Goal: Information Seeking & Learning: Learn about a topic

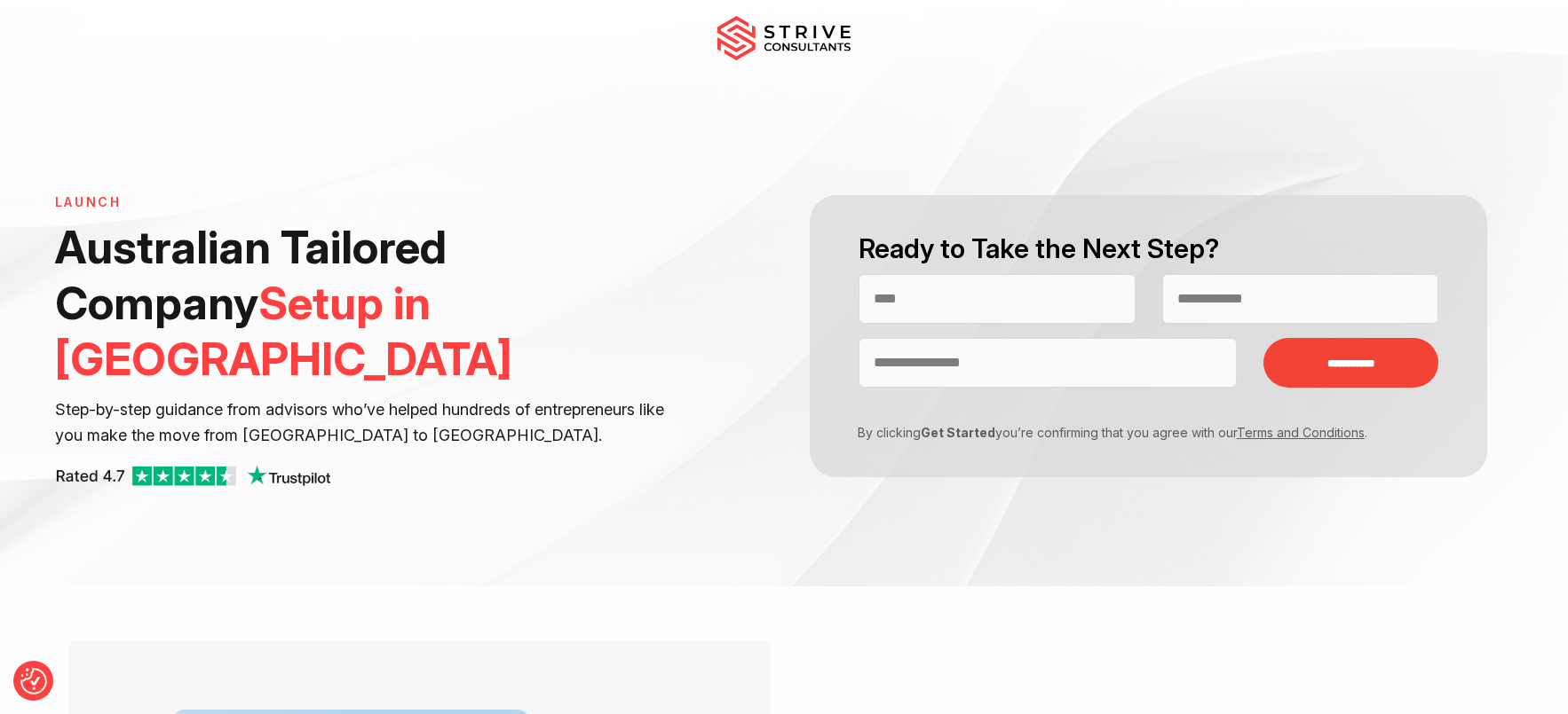
click at [782, 40] on img at bounding box center [784, 38] width 134 height 45
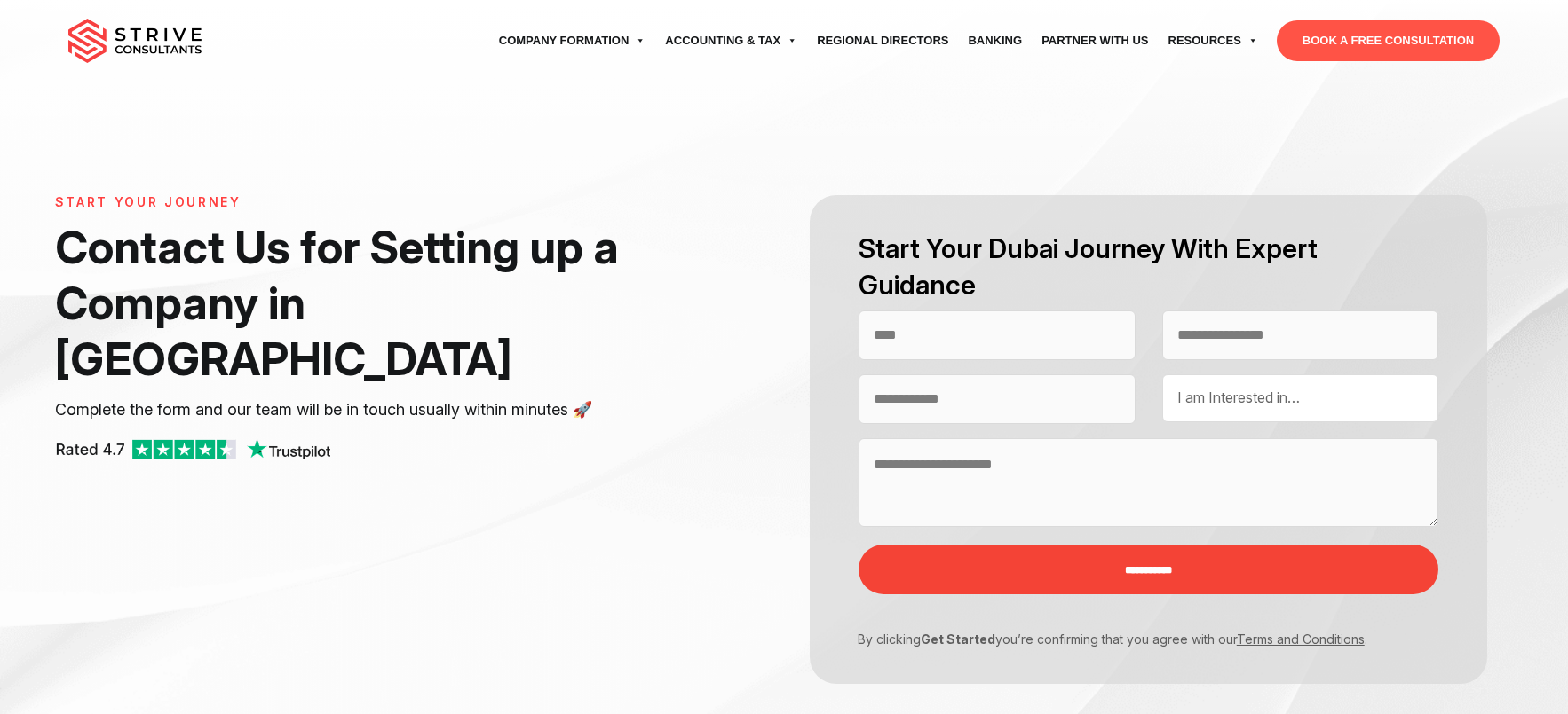
select select "Contact form"
click at [1014, 333] on input "Contact form" at bounding box center [997, 335] width 277 height 50
type input "**********"
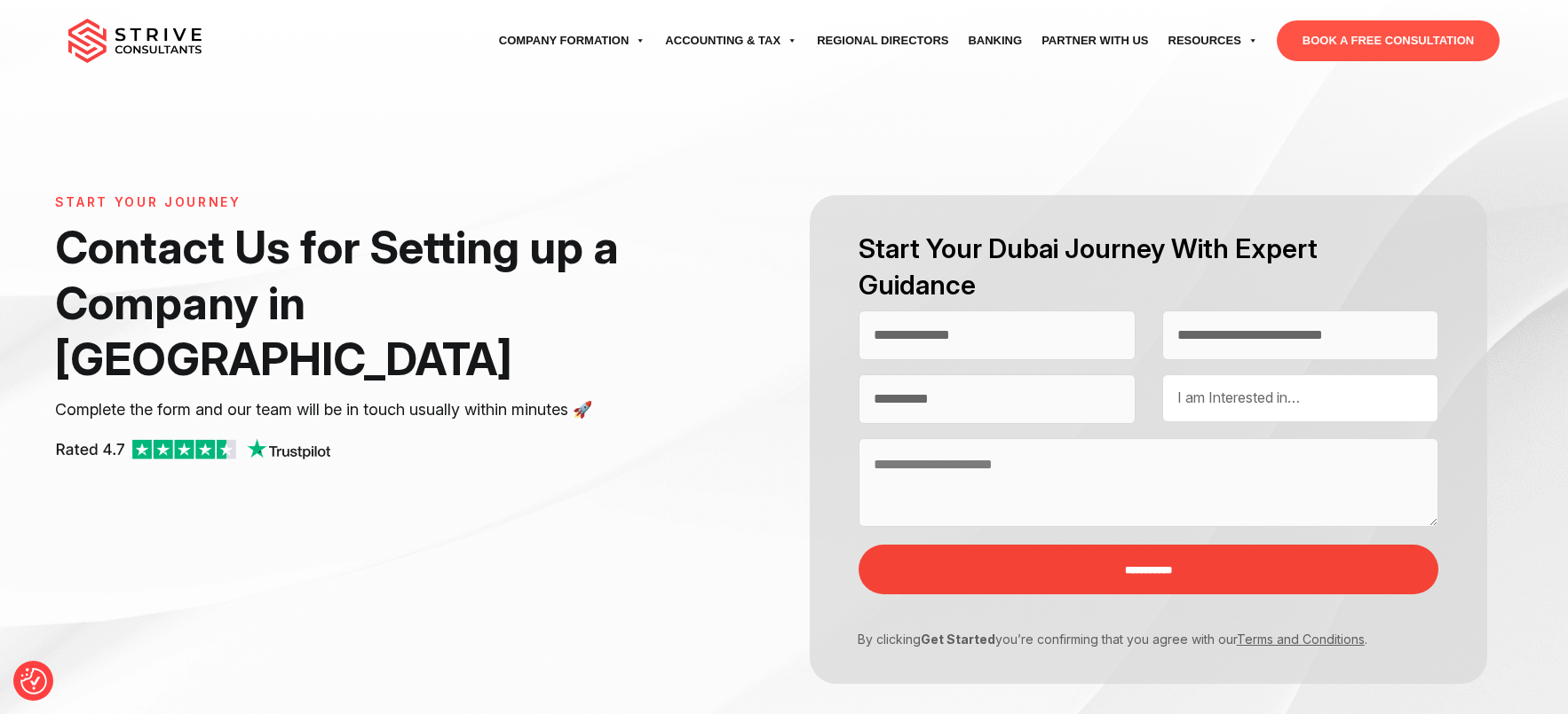
click at [1236, 382] on div "I am Interested in… UAE Company Formation UAE Residency & Visa UAE Business Ban…" at bounding box center [1301, 398] width 277 height 48
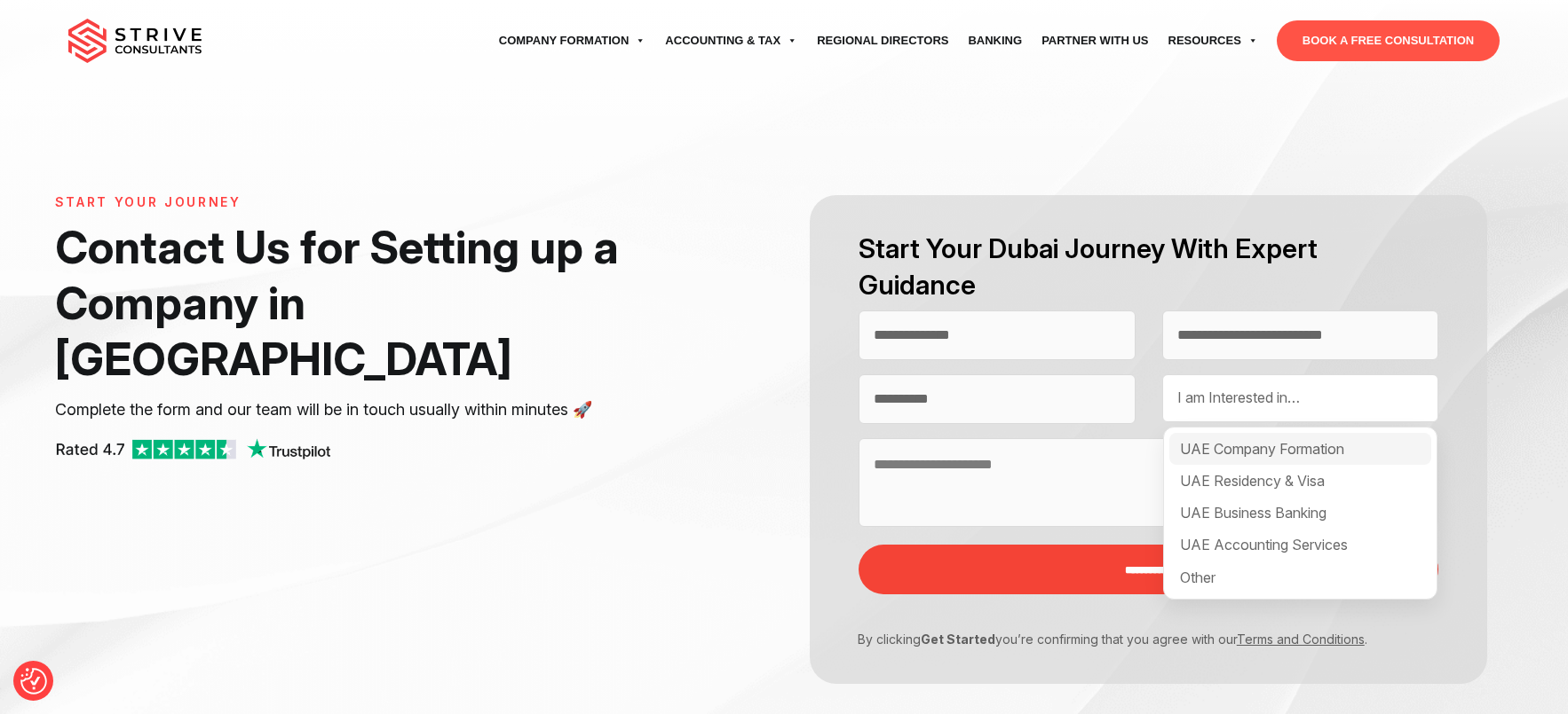
click at [1233, 444] on div "UAE Company Formation" at bounding box center [1301, 449] width 263 height 32
select select "**********"
click at [1187, 457] on div "UAE Company Formation" at bounding box center [1301, 449] width 263 height 32
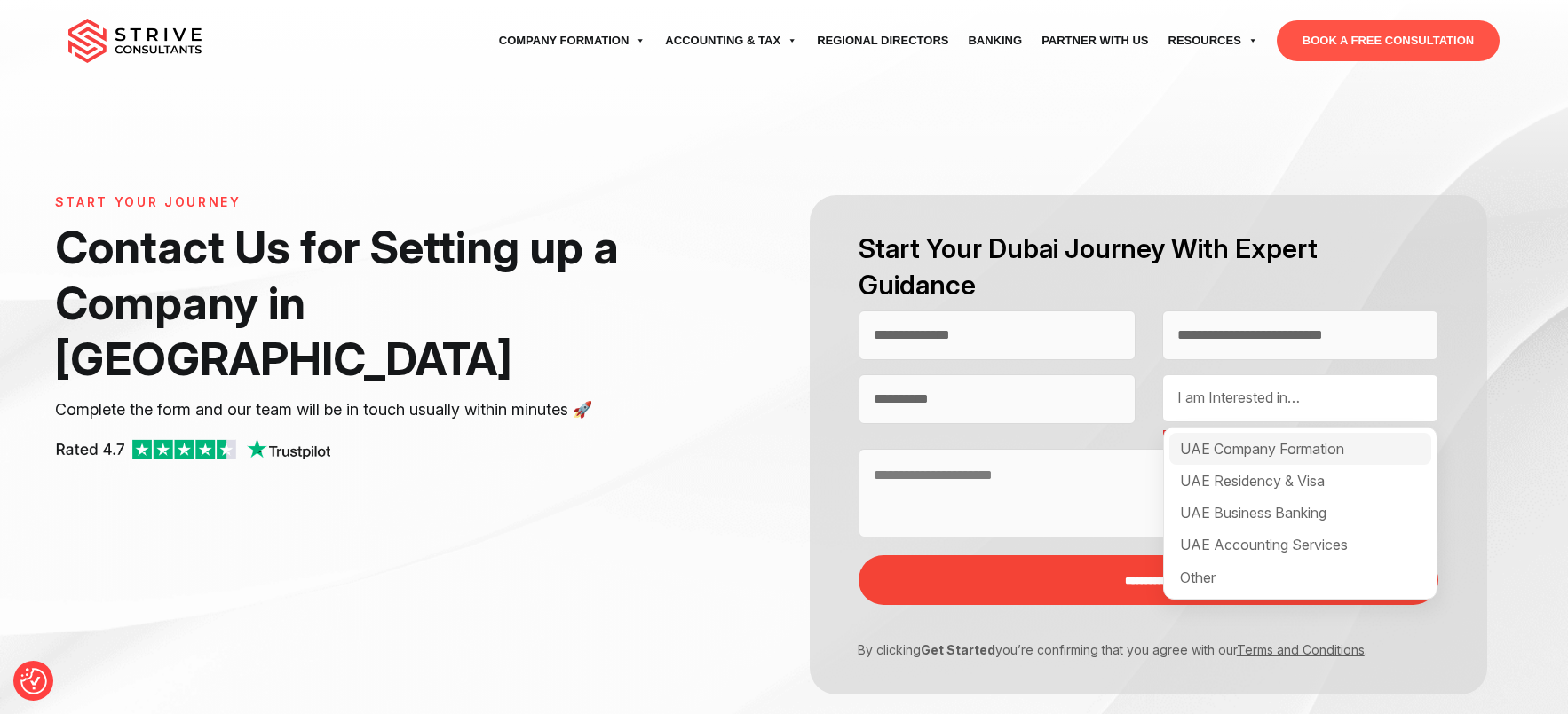
click at [1188, 459] on div "UAE Company Formation" at bounding box center [1301, 449] width 263 height 32
select select "**********"
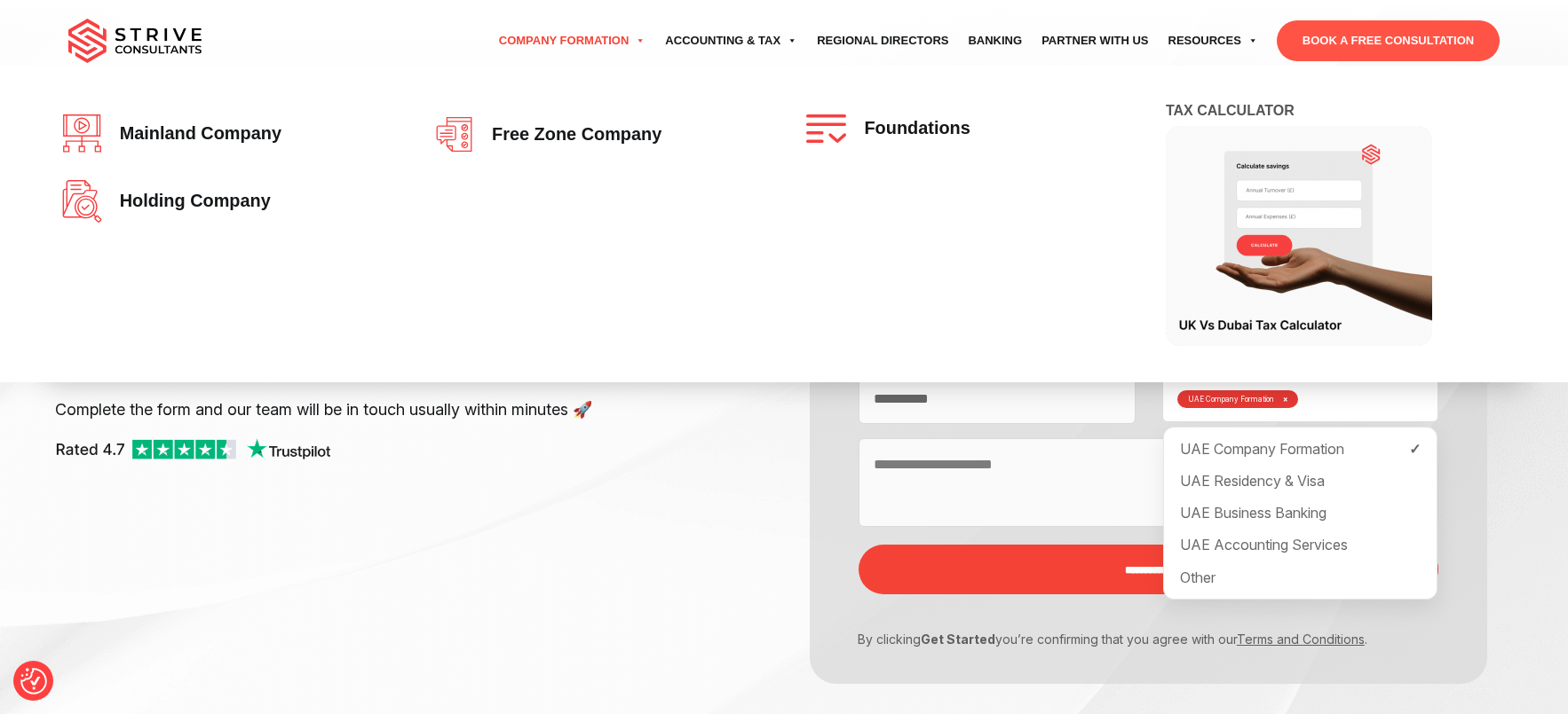
click at [605, 36] on link "Company Formation" at bounding box center [573, 41] width 167 height 50
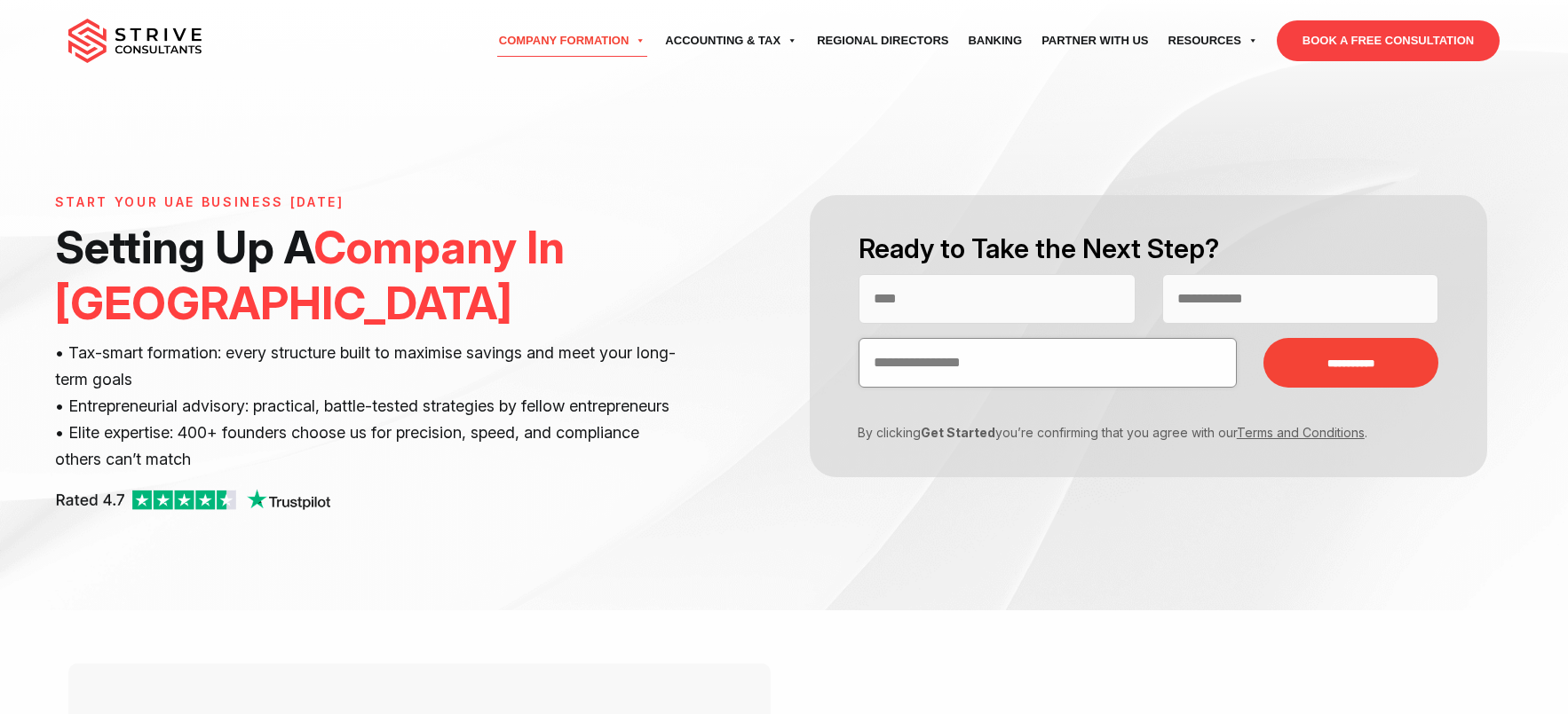
click at [918, 340] on input "Contact form" at bounding box center [1048, 362] width 378 height 50
click at [946, 293] on input "Contact form" at bounding box center [997, 299] width 277 height 50
click at [907, 348] on input "Contact form" at bounding box center [1048, 362] width 378 height 50
click at [665, 441] on p "• Tax-smart formation: every structure built to maximise savings and meet your …" at bounding box center [369, 406] width 627 height 133
click at [1248, 304] on input "Contact form" at bounding box center [1301, 299] width 277 height 50
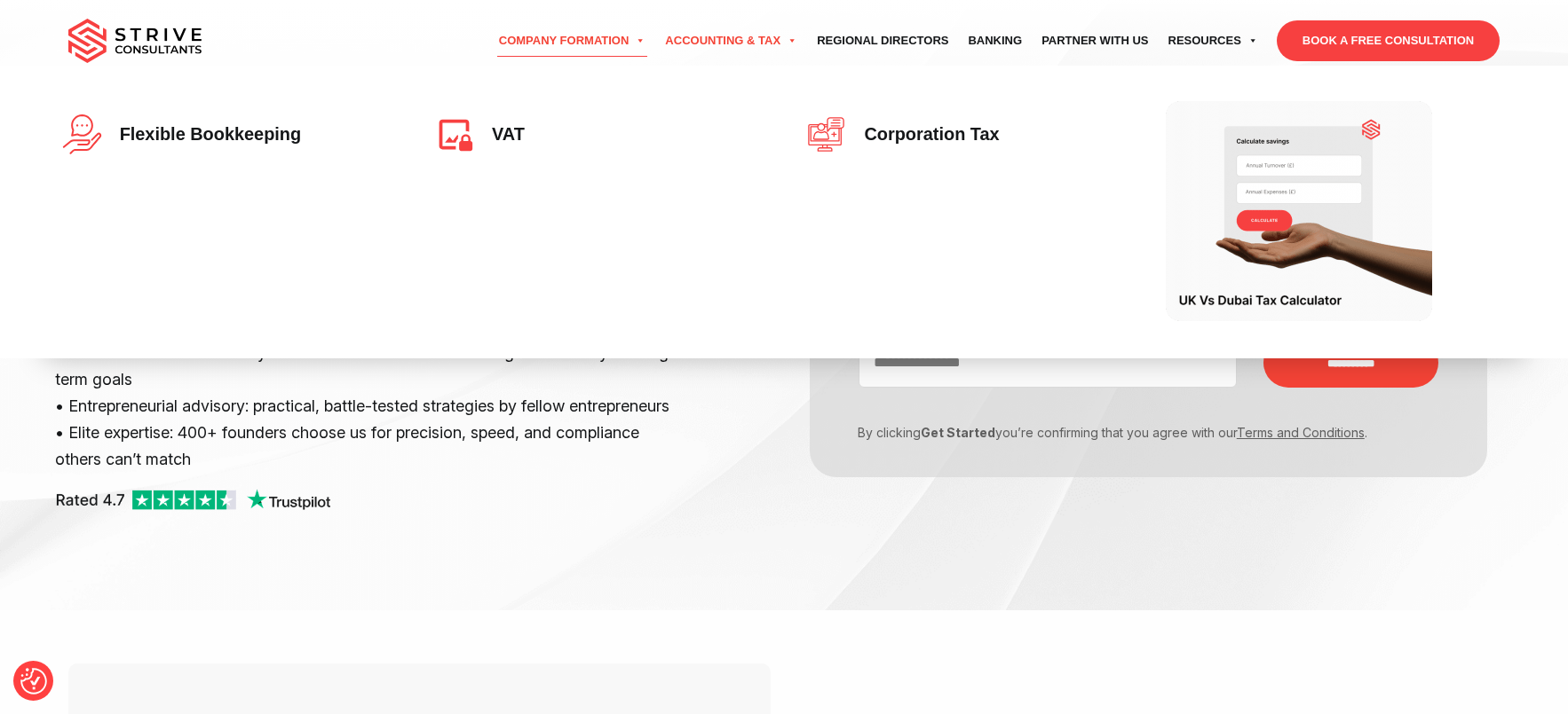
click at [675, 54] on link "Accounting & Tax" at bounding box center [731, 41] width 152 height 50
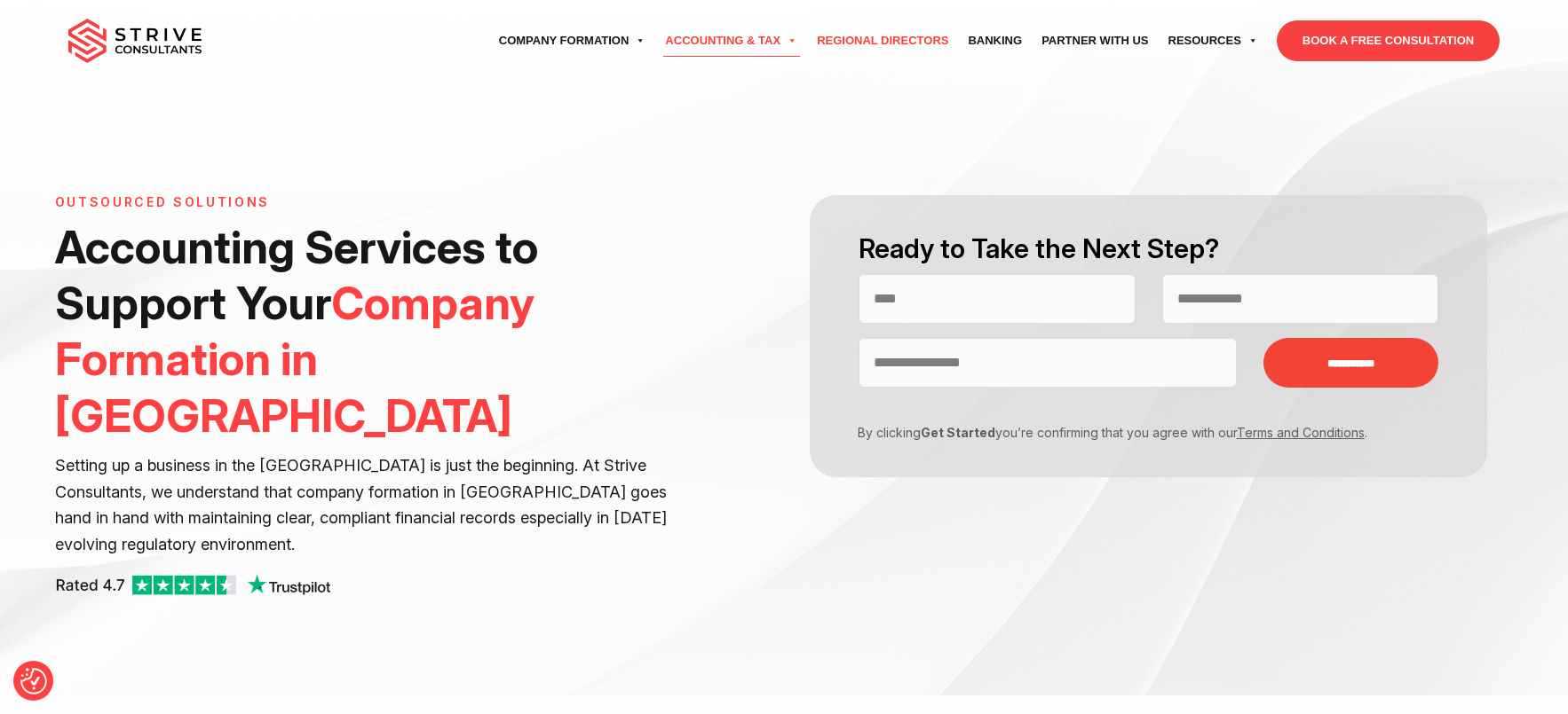
click at [861, 44] on link "Regional Directors" at bounding box center [883, 41] width 151 height 50
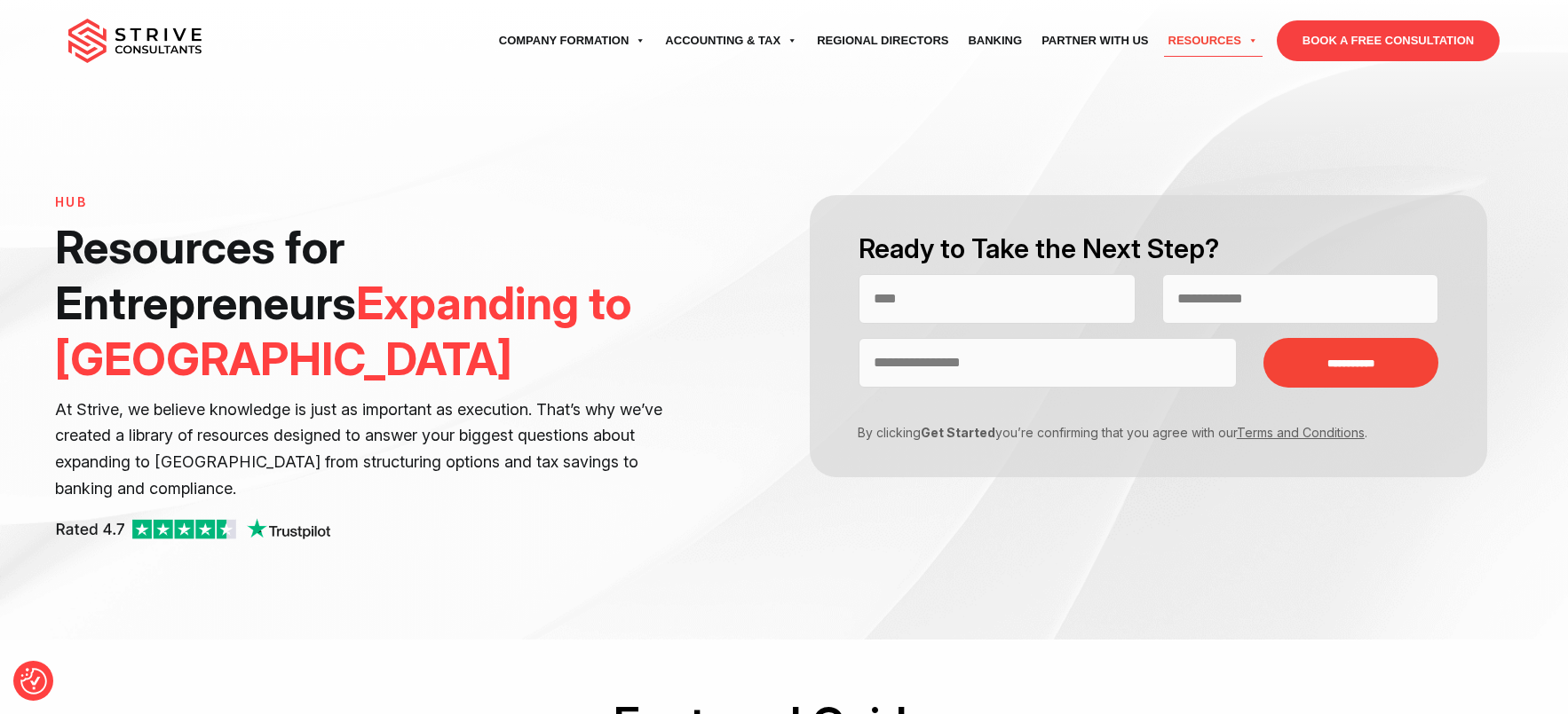
click at [975, 268] on div "Ready to Take the Next Step?" at bounding box center [1149, 253] width 581 height 44
click at [978, 283] on input "Contact form" at bounding box center [997, 299] width 277 height 50
click at [912, 365] on input "Contact form" at bounding box center [1048, 362] width 378 height 50
click at [1233, 303] on input "Contact form" at bounding box center [1301, 299] width 277 height 50
click at [1096, 382] on input "Contact form" at bounding box center [1048, 362] width 378 height 50
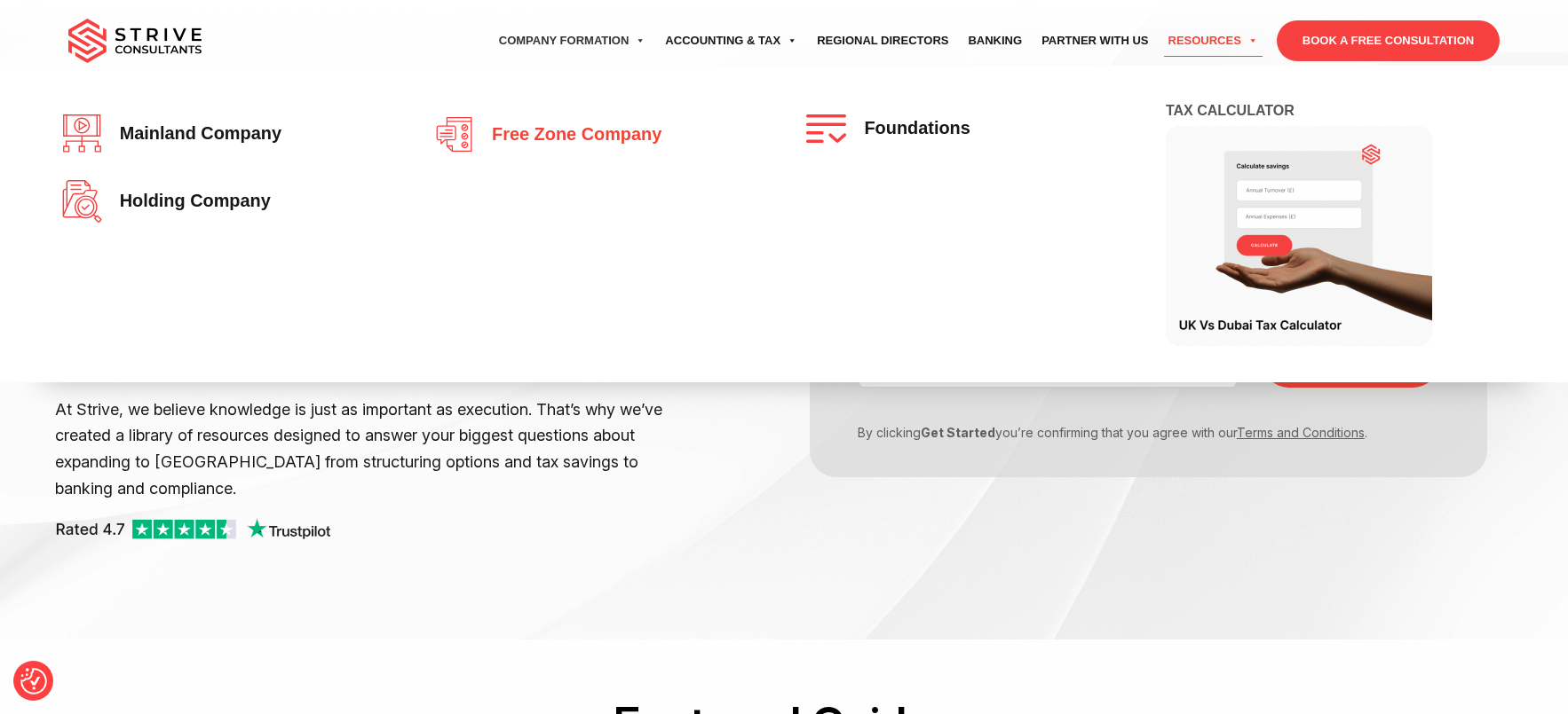
click at [645, 137] on span "Free zone company" at bounding box center [572, 134] width 178 height 19
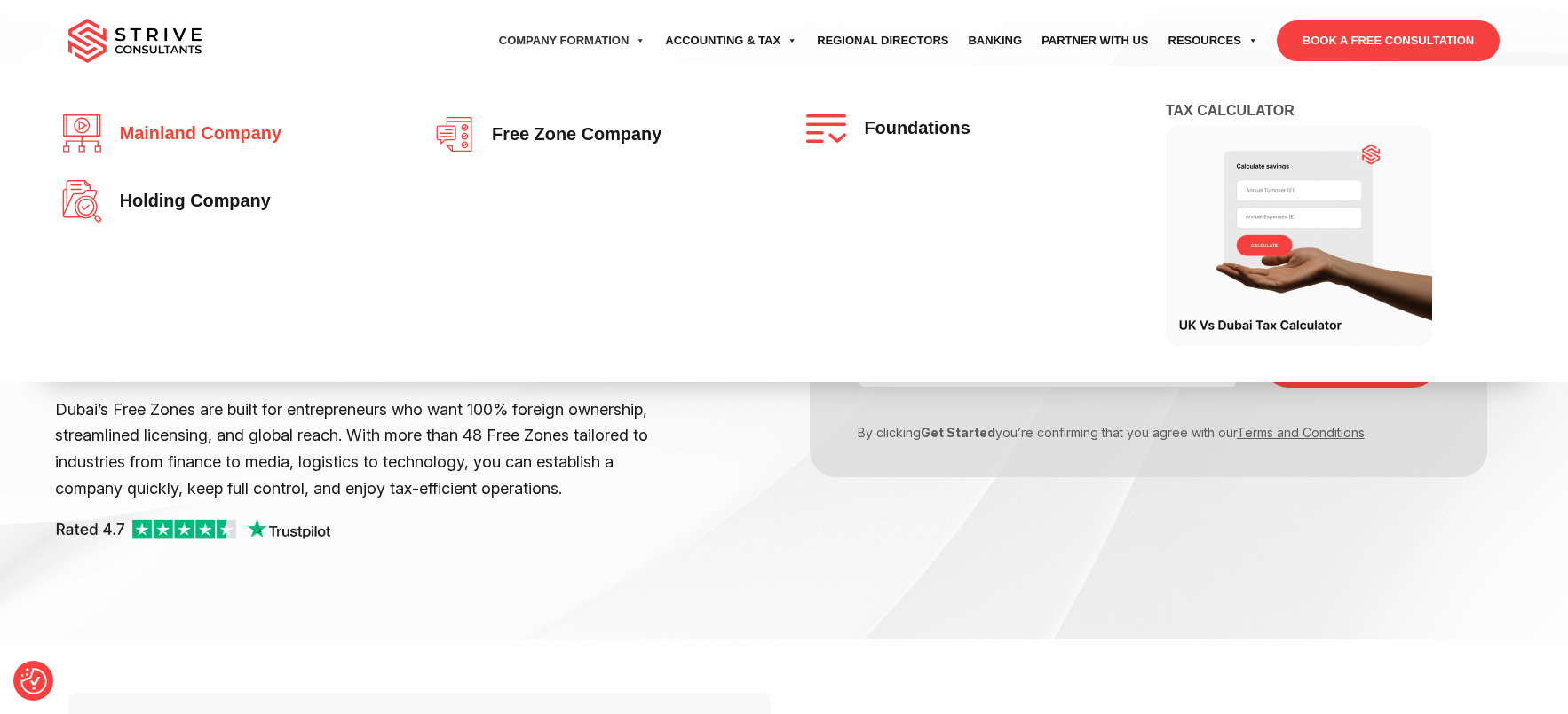
click at [210, 122] on link "Mainland company" at bounding box center [225, 134] width 326 height 39
click at [225, 144] on link "Mainland company" at bounding box center [225, 134] width 326 height 39
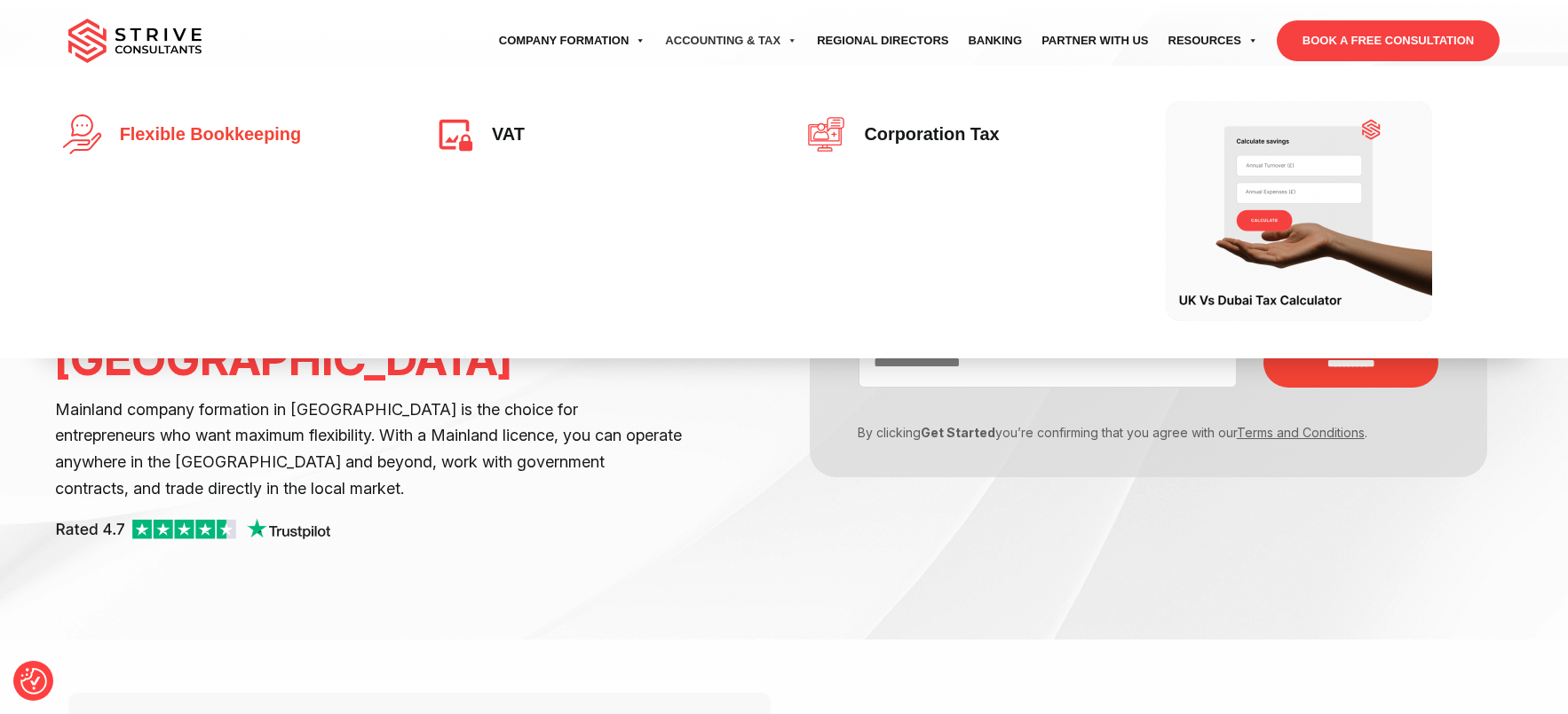
click at [192, 134] on span "Flexible Bookkeeping" at bounding box center [205, 134] width 190 height 19
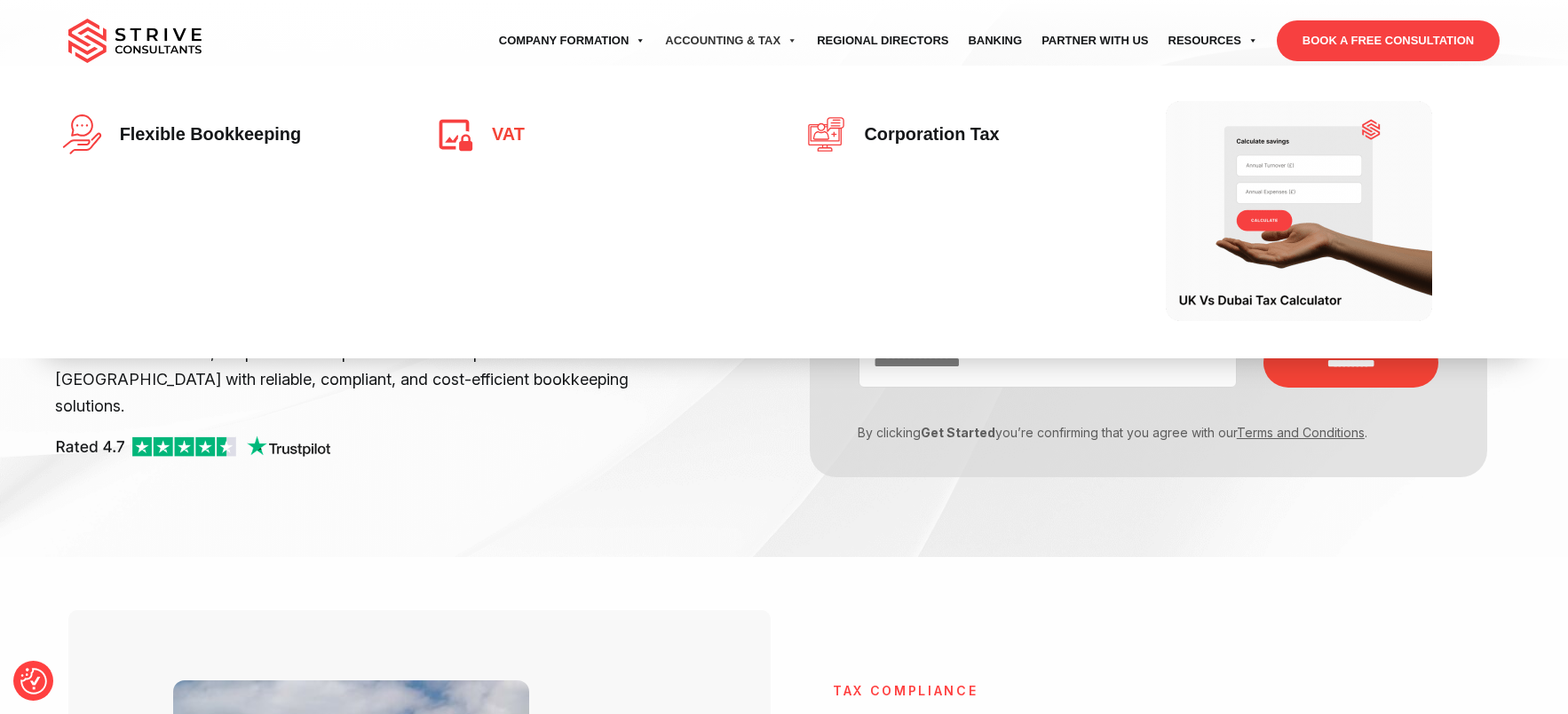
click at [481, 134] on img at bounding box center [459, 134] width 49 height 40
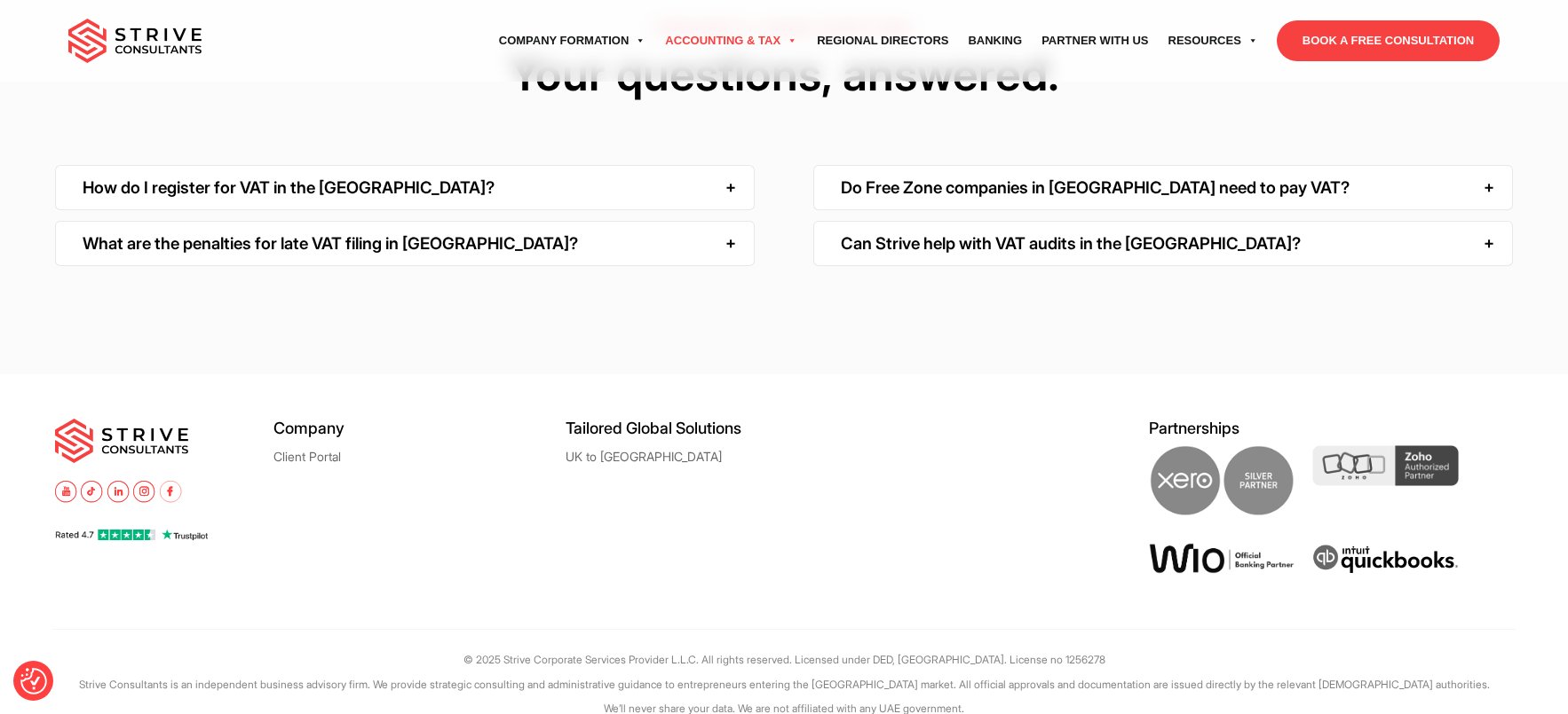
scroll to position [4176, 0]
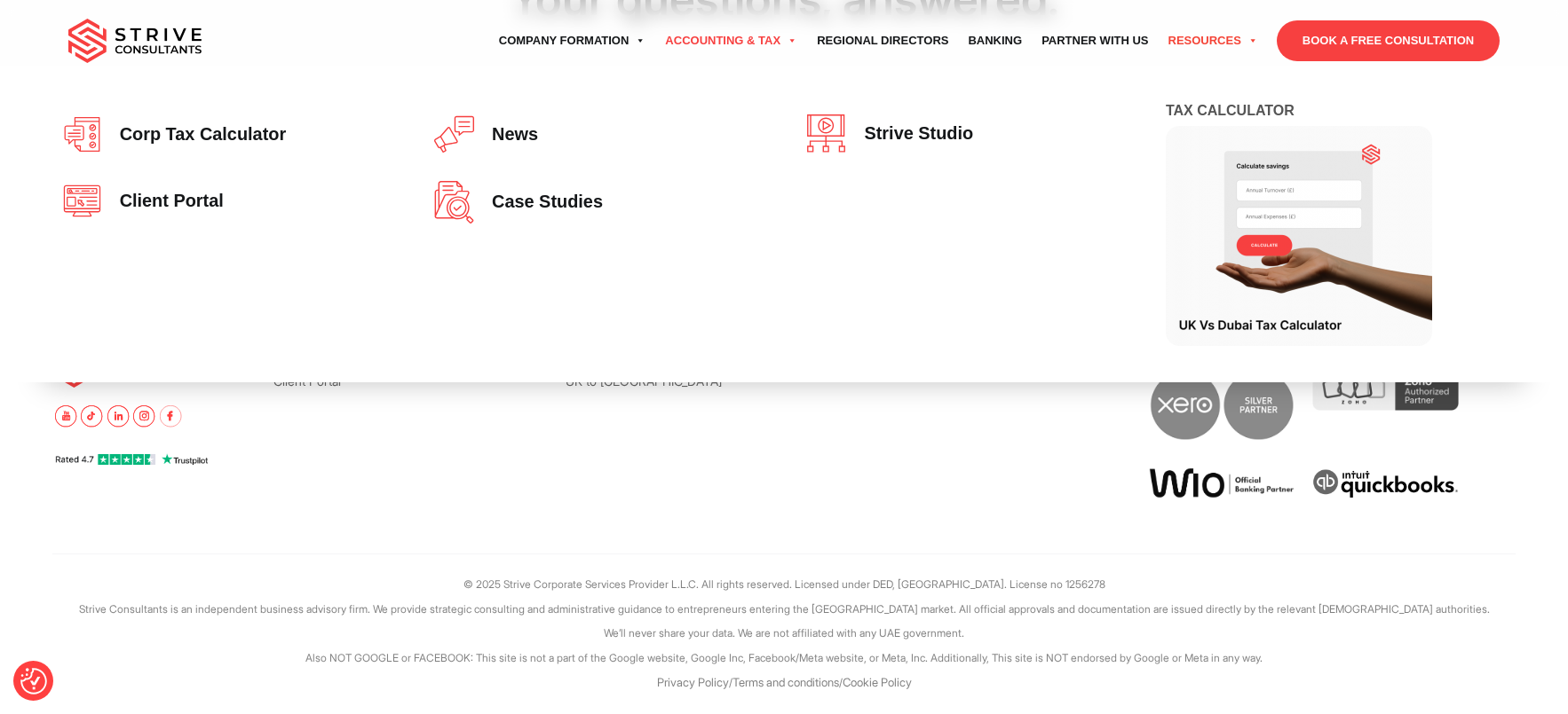
click at [1168, 48] on link "Resources" at bounding box center [1213, 41] width 109 height 50
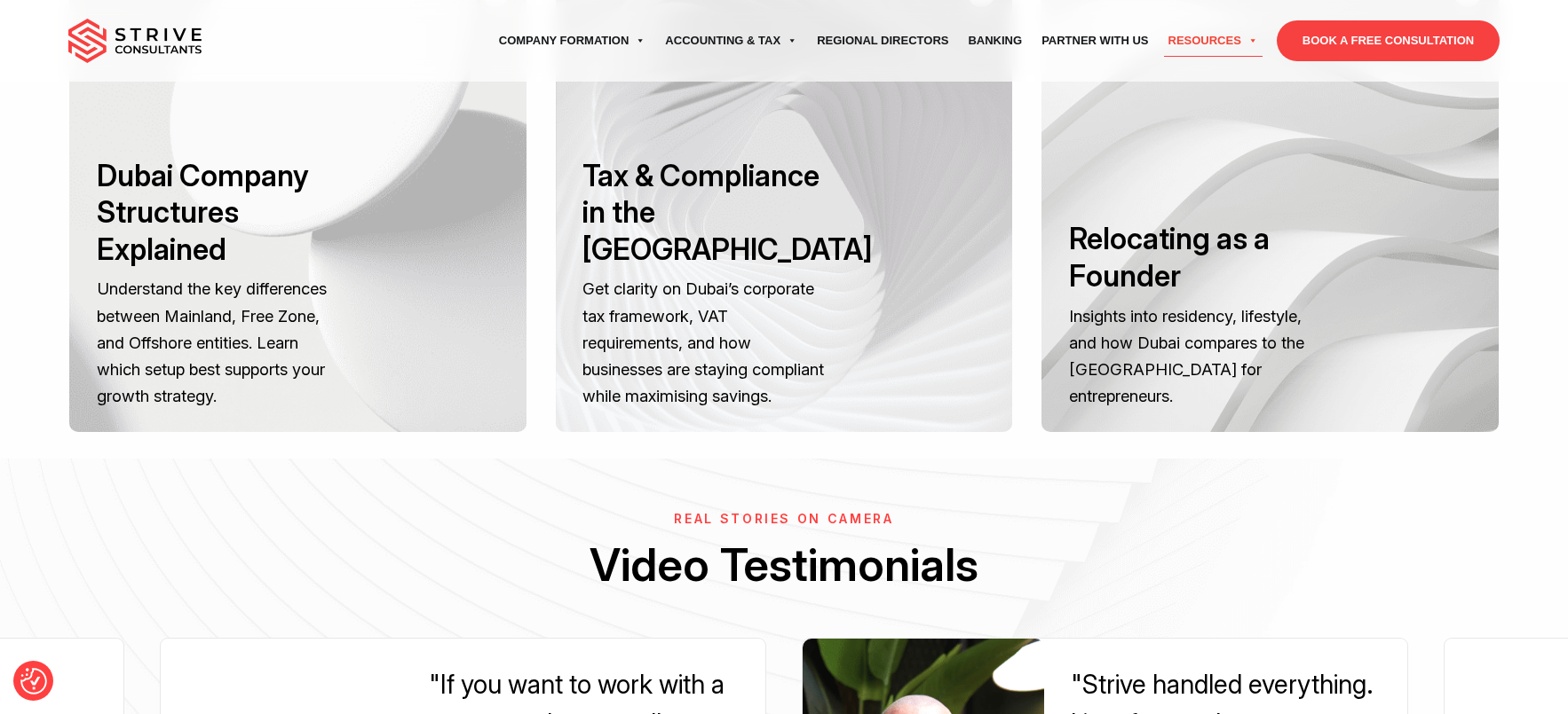
scroll to position [1006, 0]
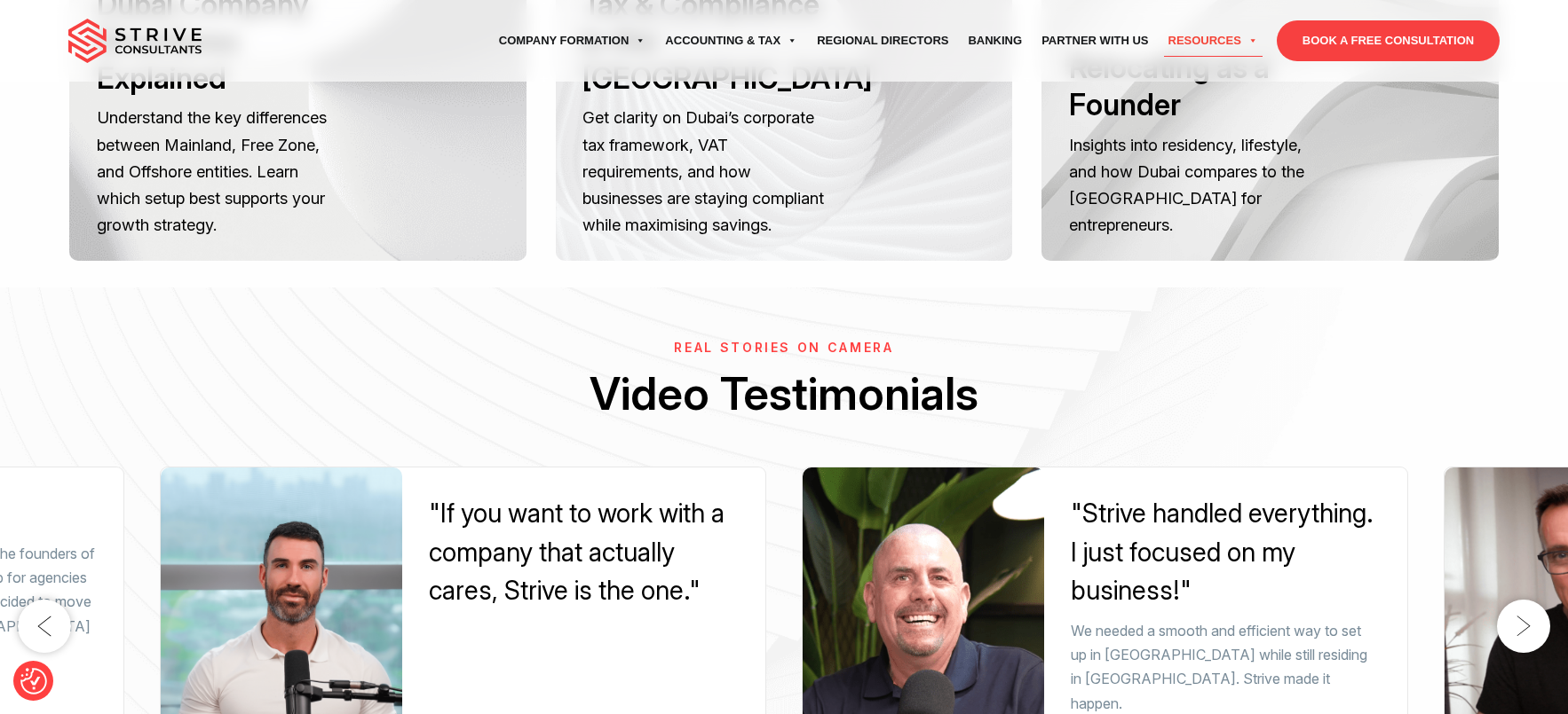
click at [1197, 203] on p "Insights into residency, lifestyle, and how Dubai compares to the [GEOGRAPHIC_D…" at bounding box center [1193, 185] width 249 height 107
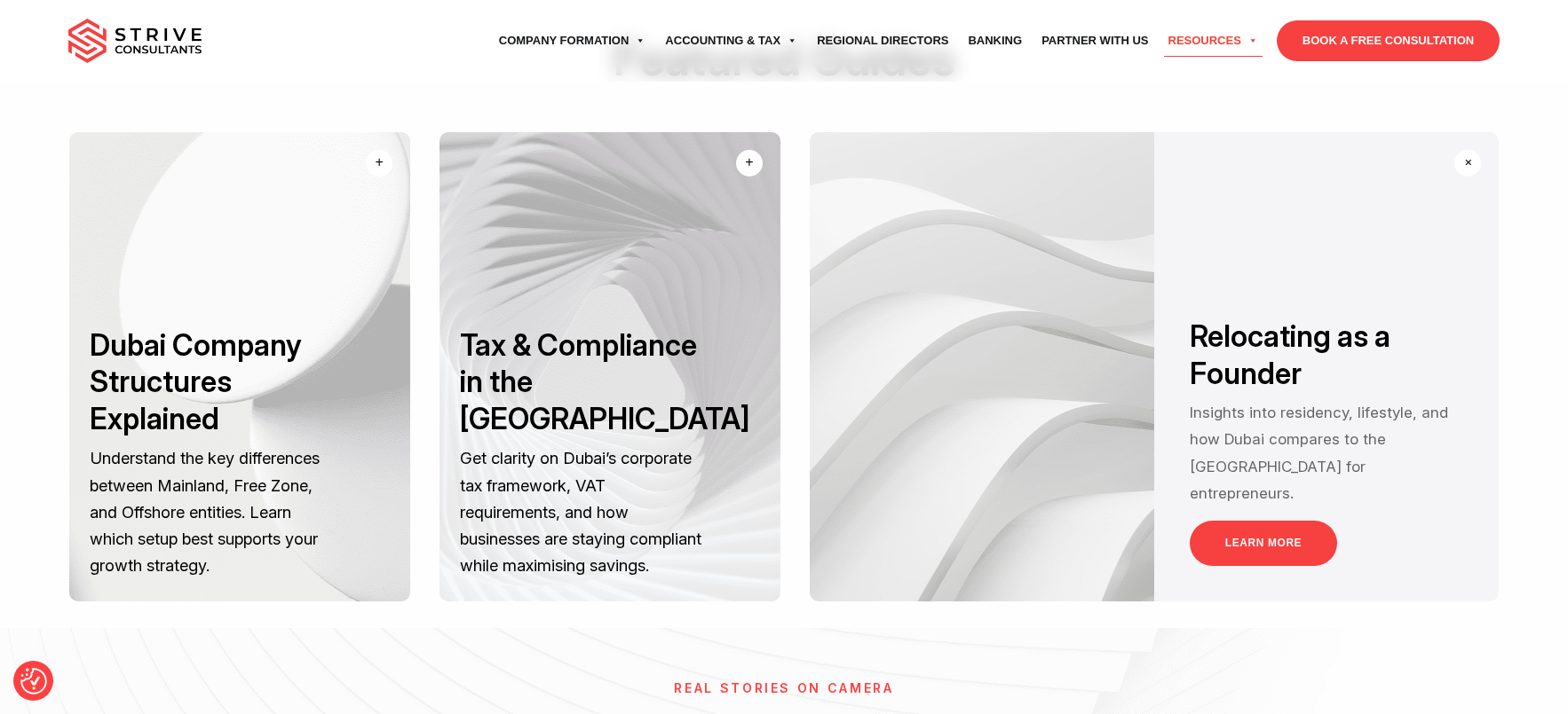
scroll to position [618, 0]
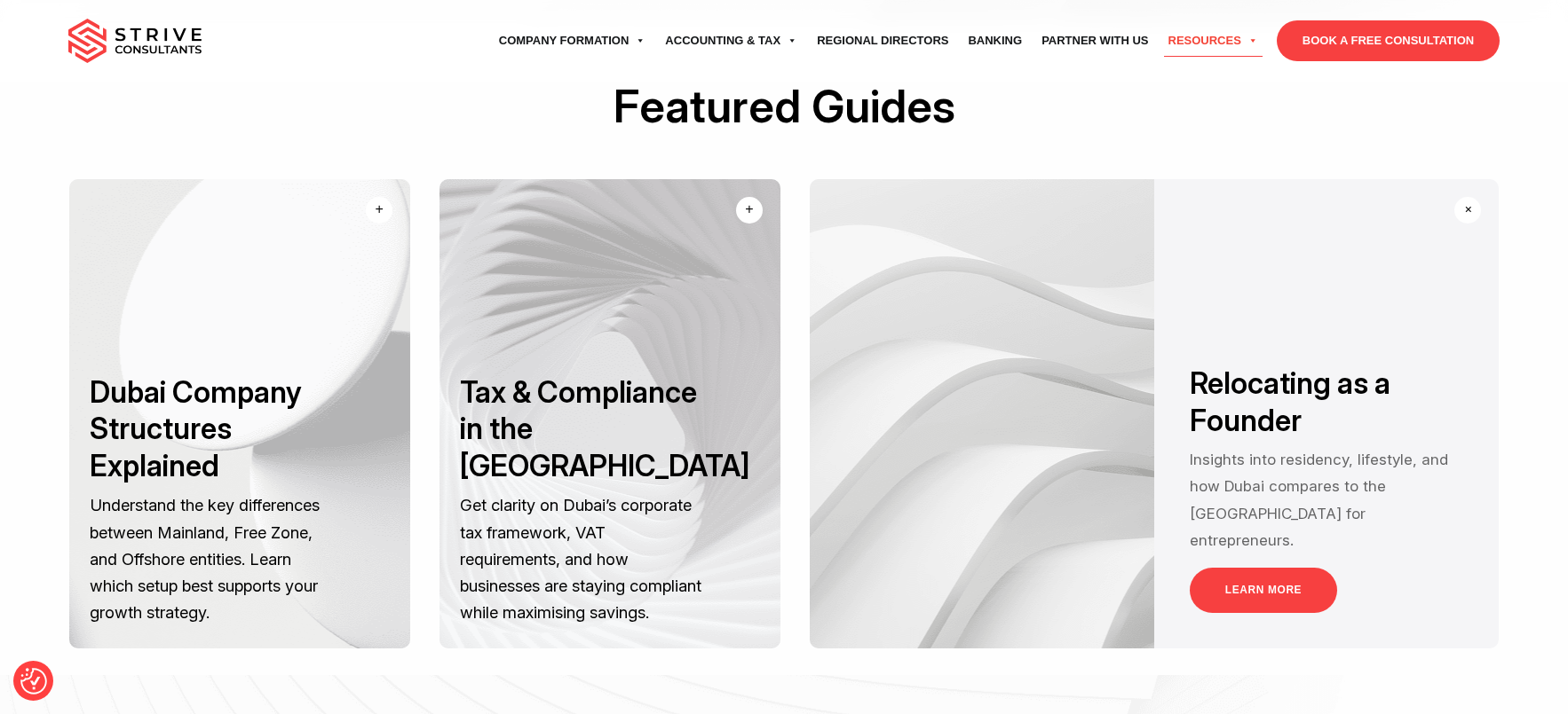
click at [1230, 591] on link "LEARN MORE" at bounding box center [1263, 590] width 147 height 45
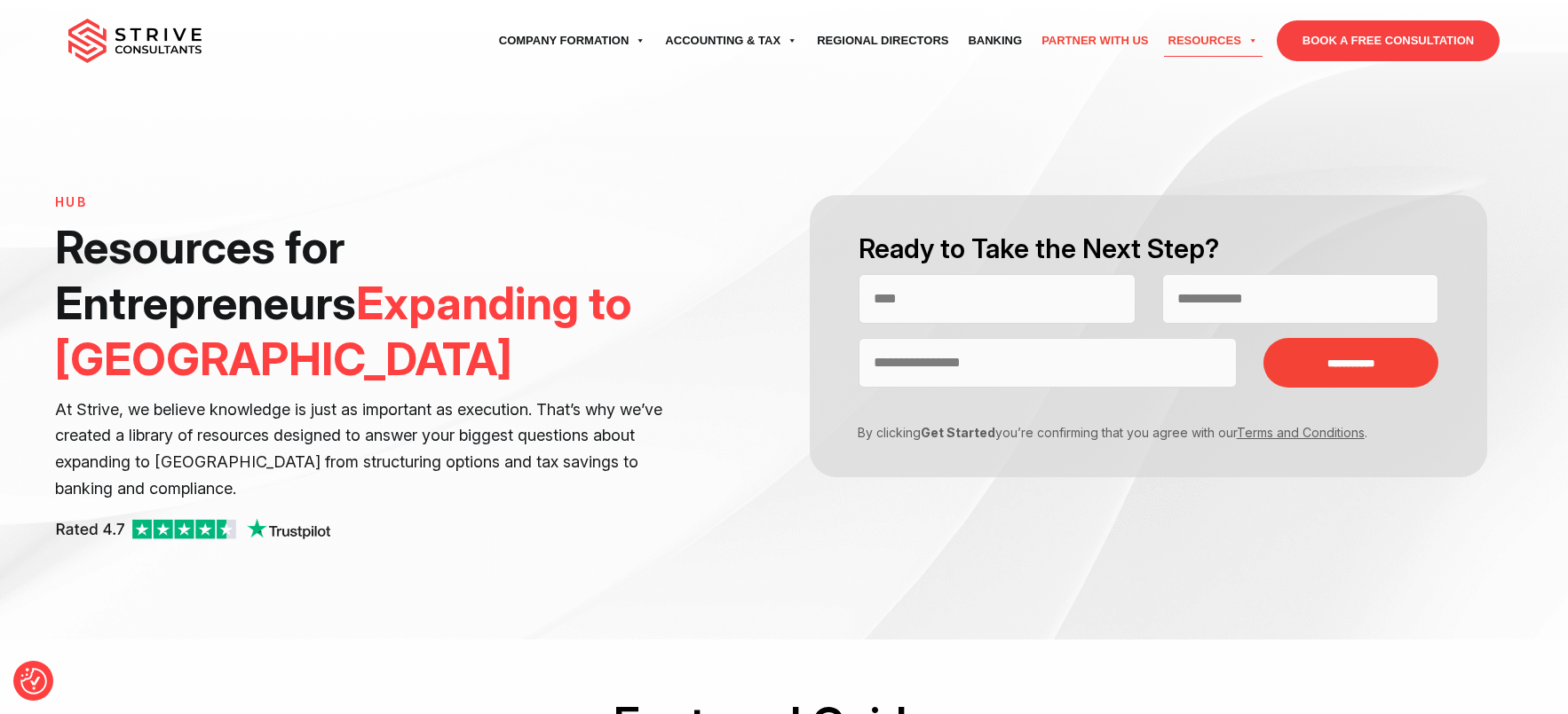
click at [1127, 45] on link "Partner with Us" at bounding box center [1094, 41] width 126 height 50
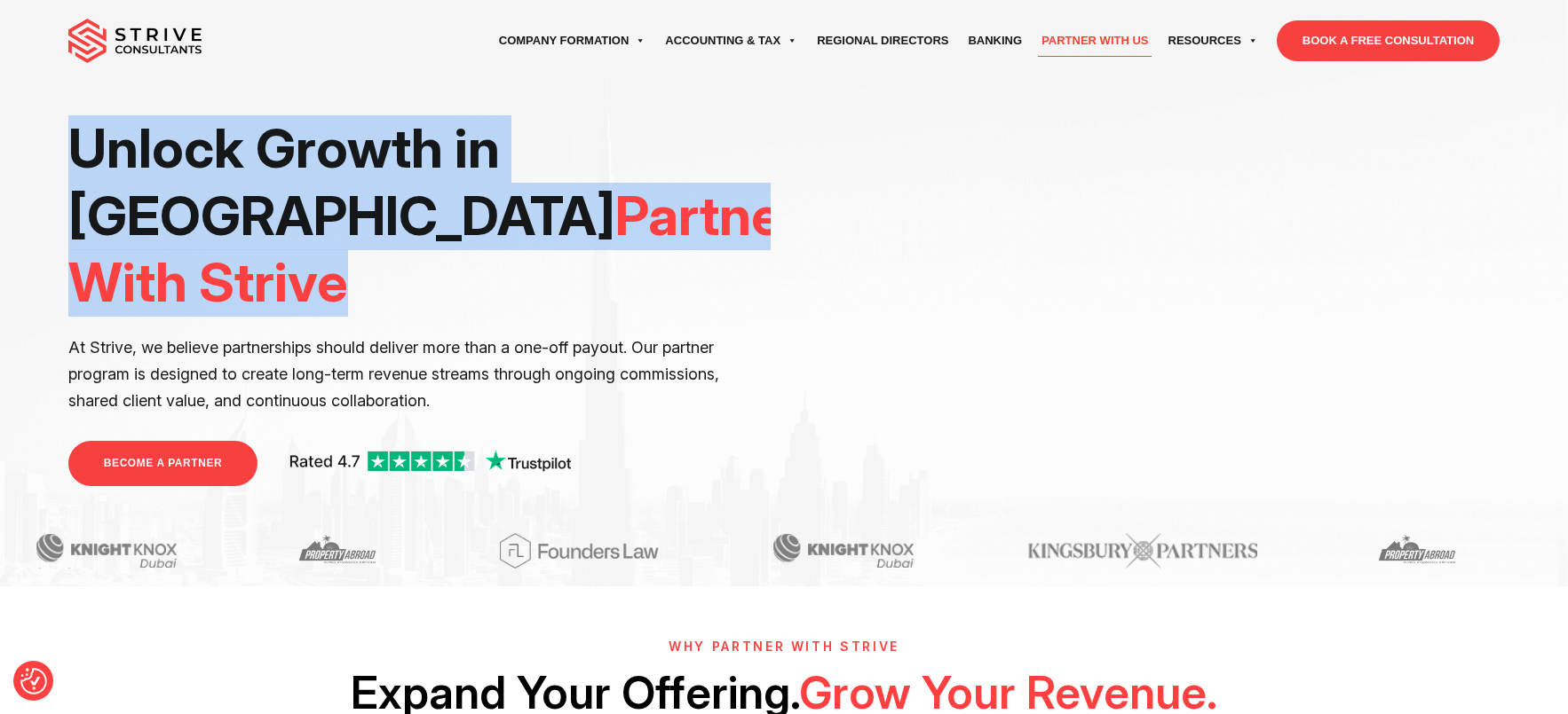
drag, startPoint x: 576, startPoint y: 220, endPoint x: 81, endPoint y: 142, distance: 501.1
click at [81, 142] on h1 "Unlock Growth in Dubai Partner With Strive" at bounding box center [420, 216] width 704 height 202
copy h1 "Unlock Growth in Dubai Partner With Strive"
click at [127, 38] on img at bounding box center [135, 41] width 134 height 45
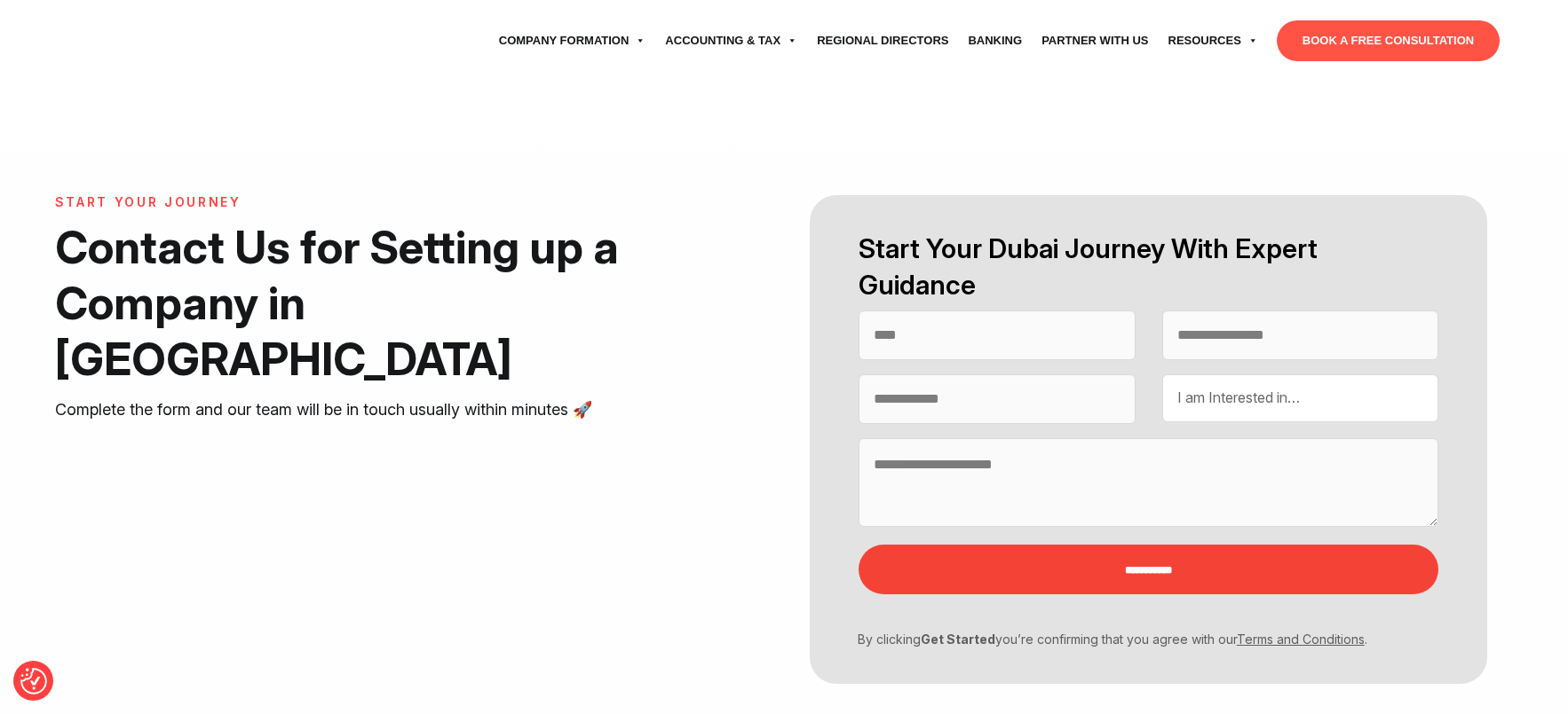
select select "Contact form"
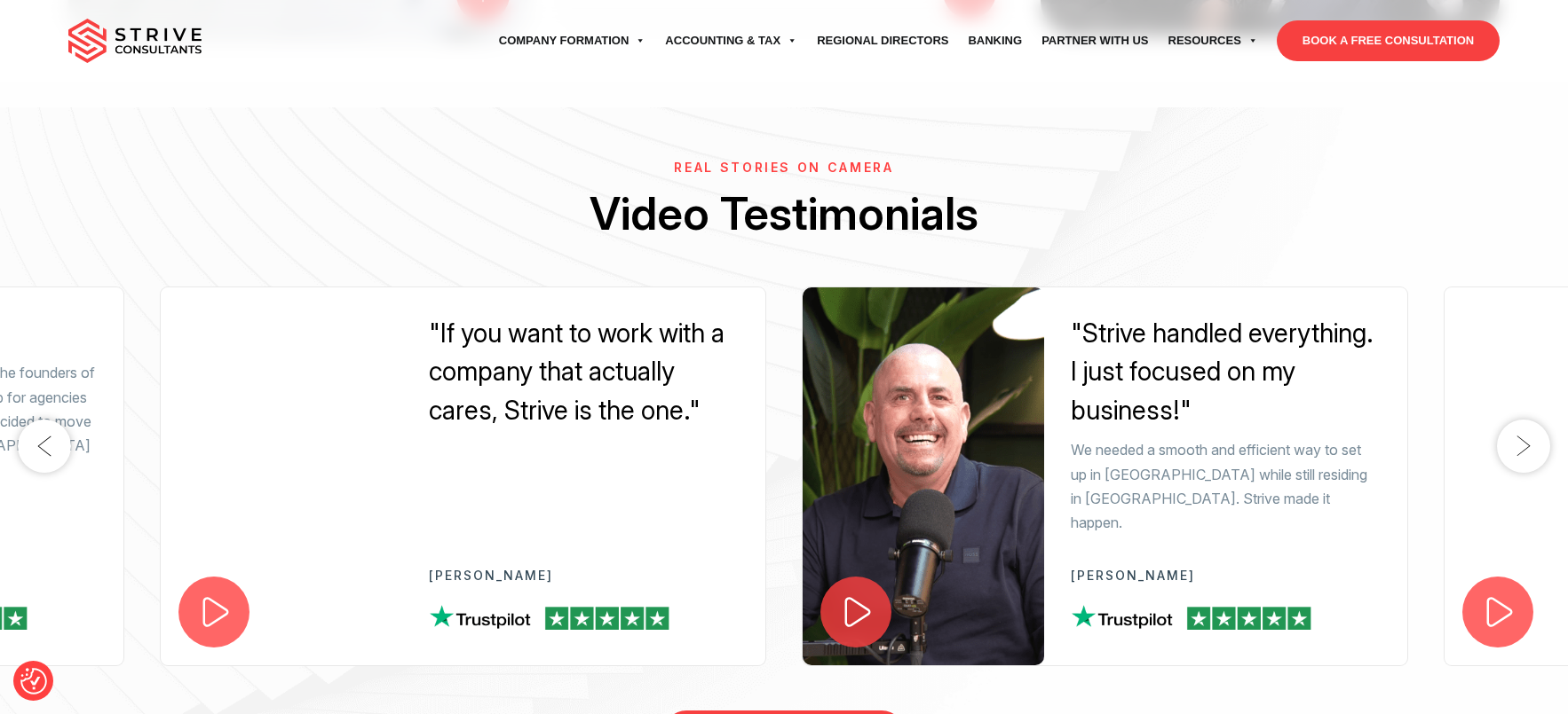
scroll to position [2862, 0]
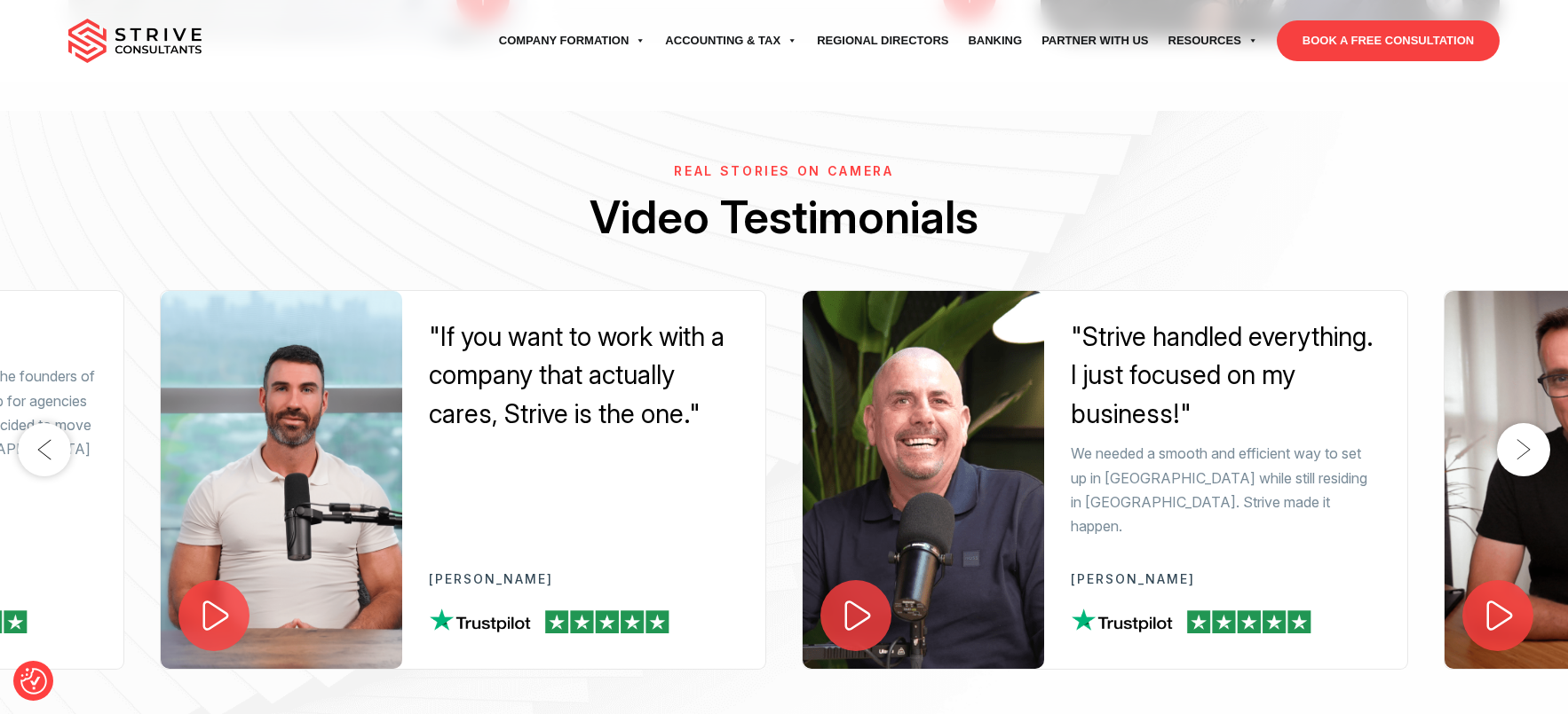
click at [1516, 430] on button "Next" at bounding box center [1523, 450] width 54 height 54
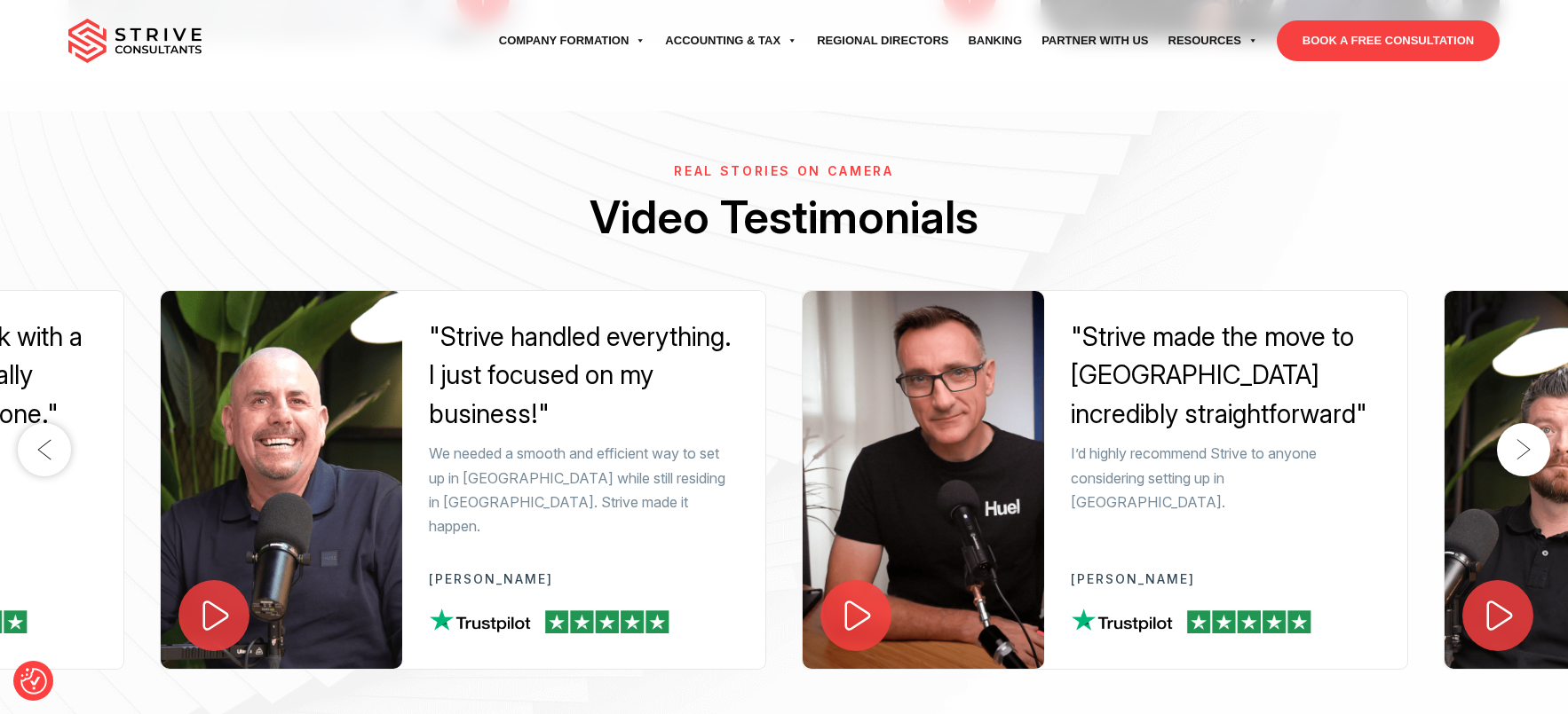
click at [1516, 430] on button "Next" at bounding box center [1523, 450] width 54 height 54
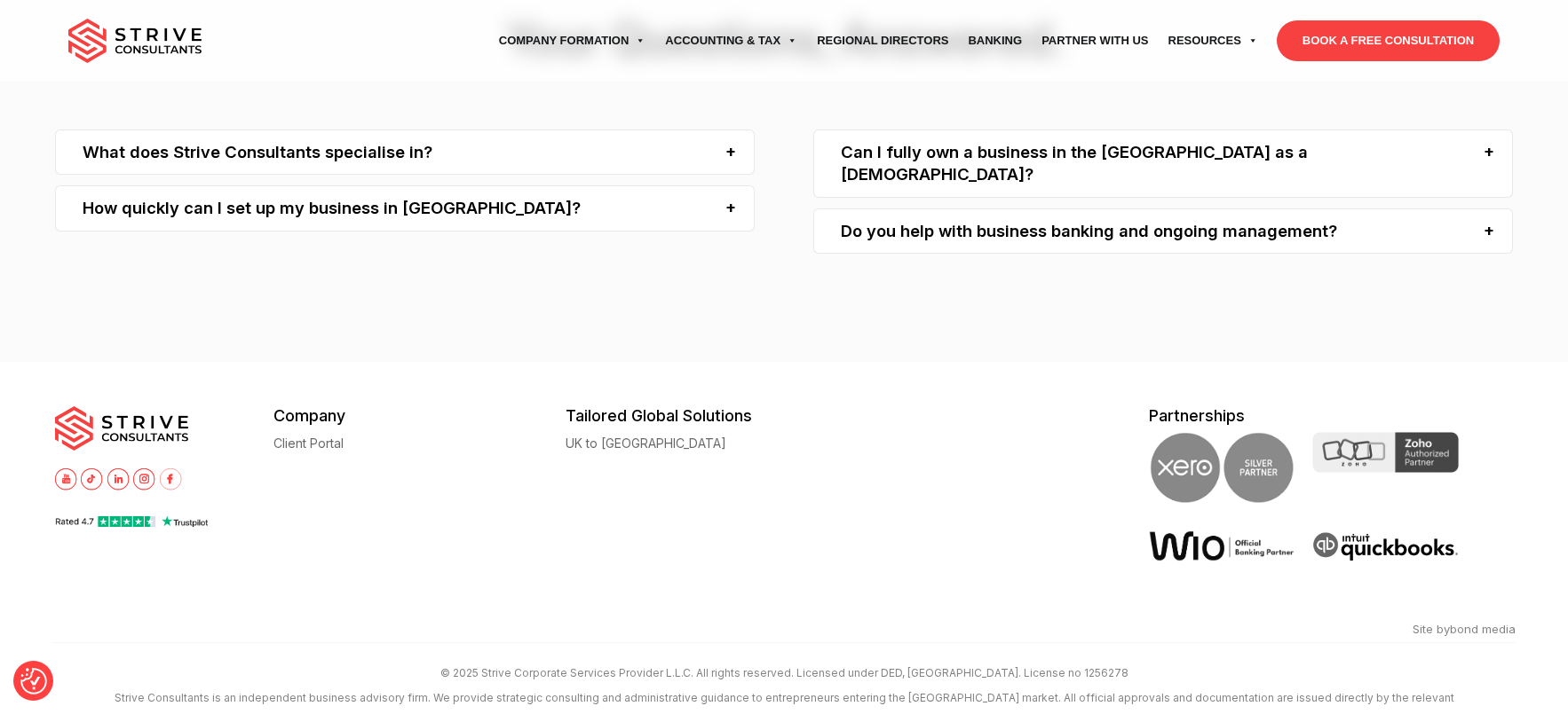
scroll to position [5649, 0]
